Goal: Information Seeking & Learning: Learn about a topic

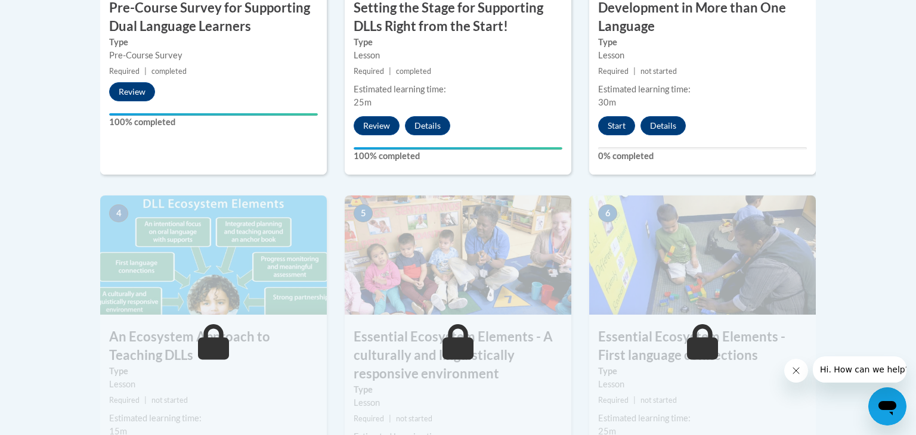
scroll to position [577, 0]
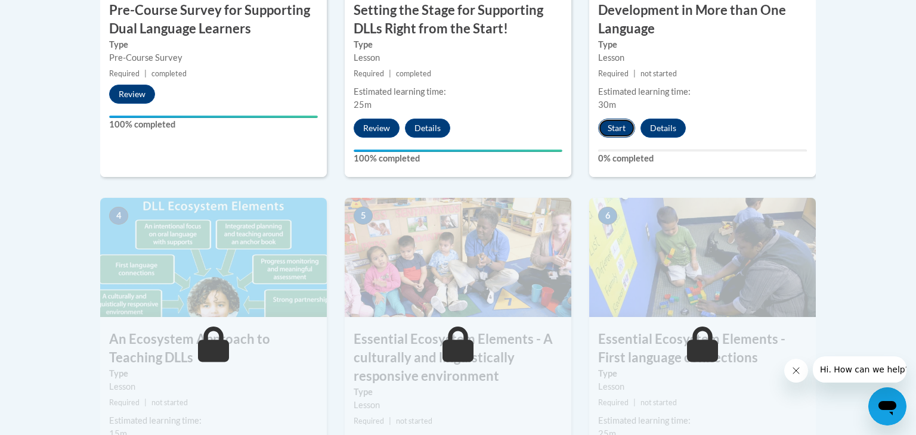
click at [618, 131] on button "Start" at bounding box center [616, 128] width 37 height 19
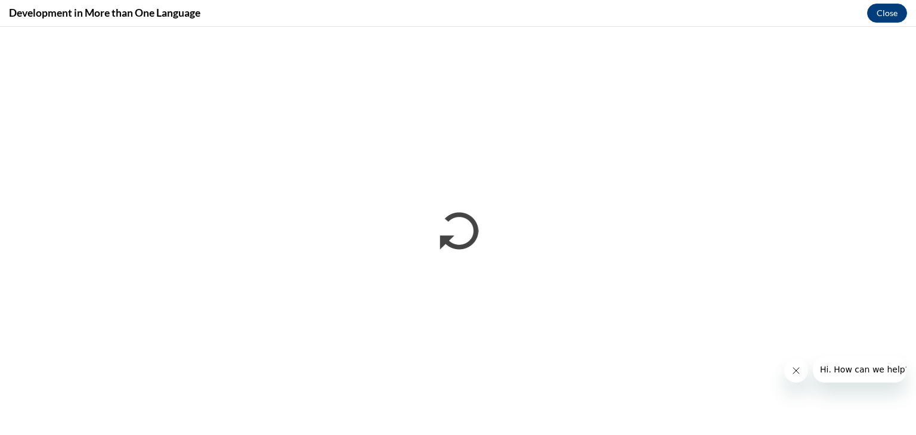
scroll to position [0, 0]
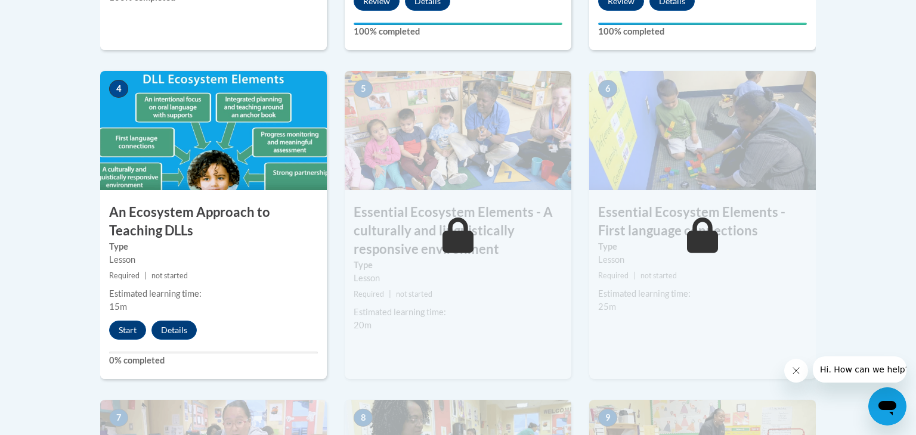
scroll to position [760, 0]
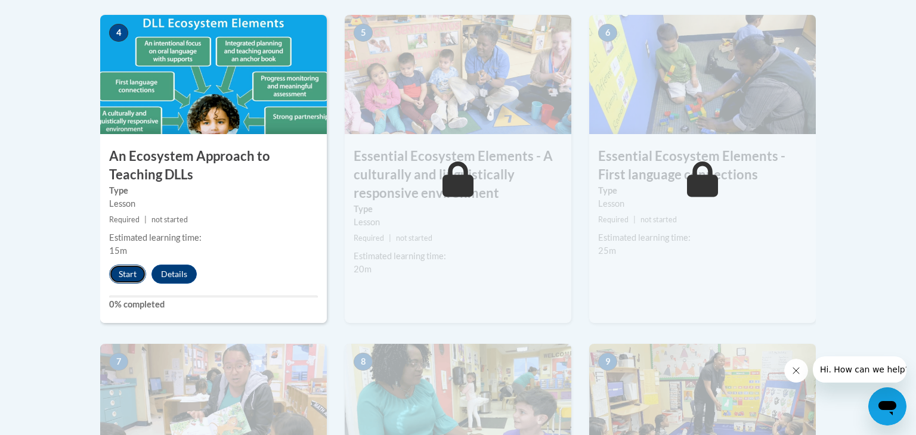
click at [129, 269] on button "Start" at bounding box center [127, 274] width 37 height 19
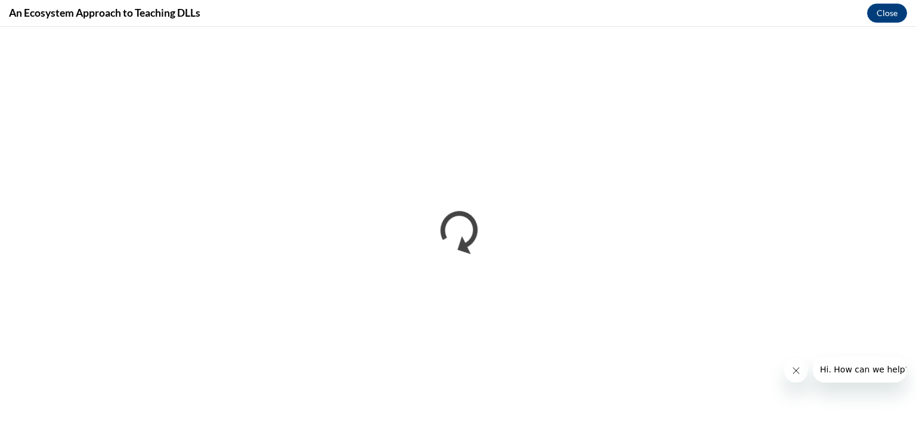
scroll to position [0, 0]
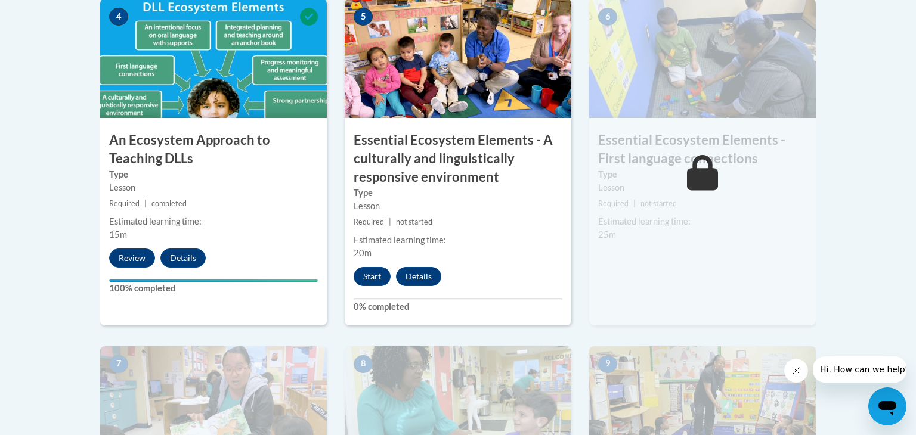
scroll to position [774, 0]
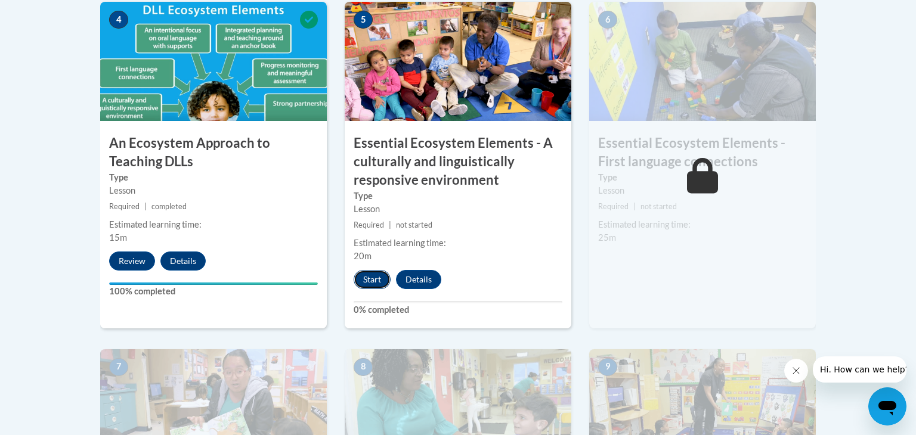
click at [370, 271] on button "Start" at bounding box center [372, 279] width 37 height 19
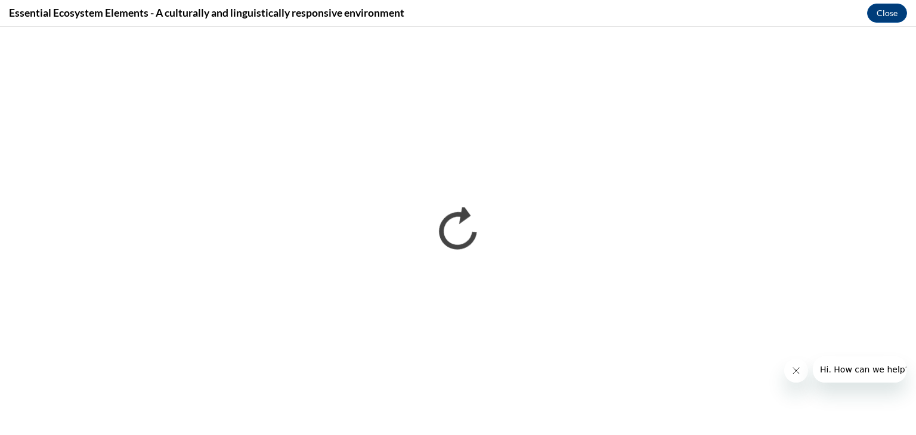
scroll to position [0, 0]
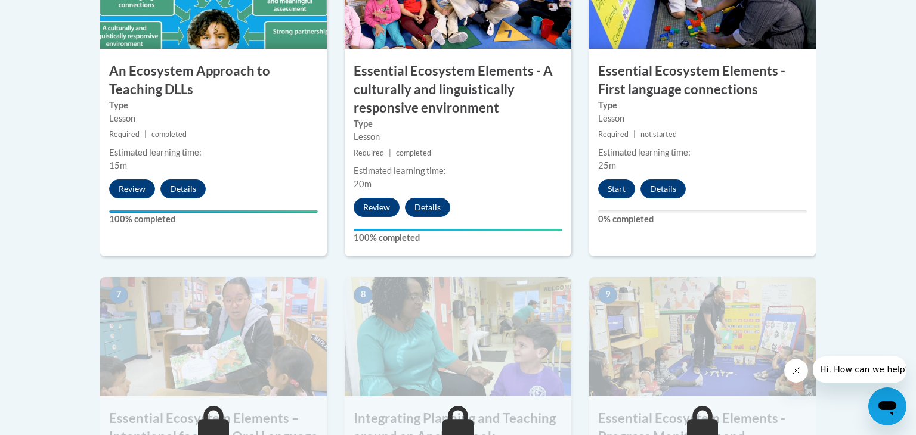
scroll to position [845, 0]
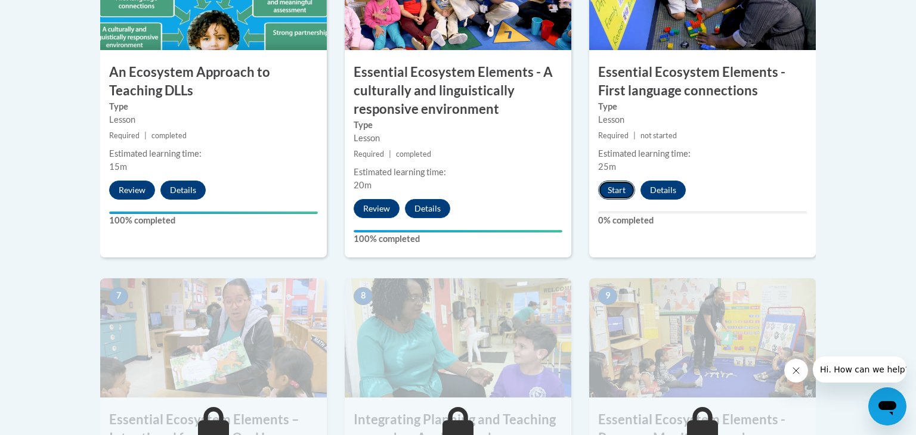
click at [600, 188] on button "Start" at bounding box center [616, 190] width 37 height 19
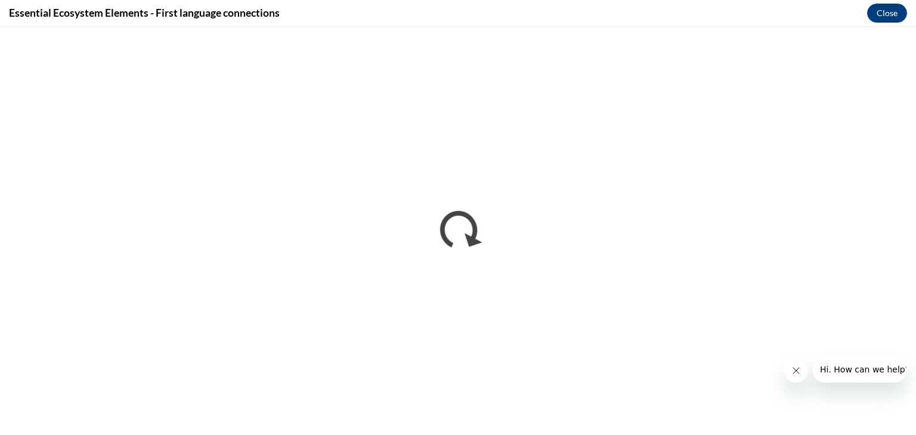
scroll to position [0, 0]
